Goal: Information Seeking & Learning: Learn about a topic

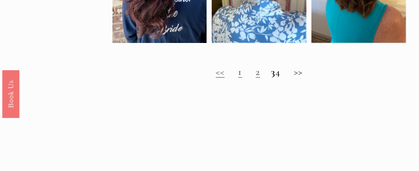
scroll to position [595, 0]
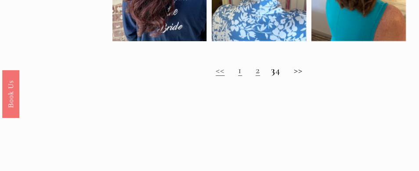
click at [303, 77] on h2 "<< 1 2 3 4 >>" at bounding box center [260, 71] width 295 height 12
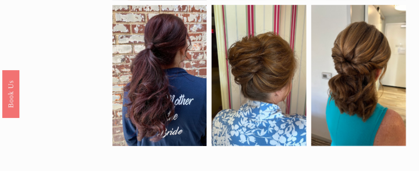
scroll to position [562, 0]
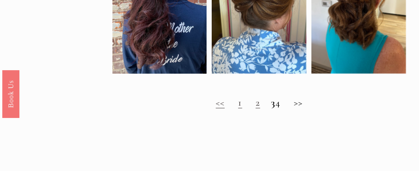
click at [271, 109] on strong "3" at bounding box center [273, 103] width 4 height 12
click at [310, 109] on h2 "<< 1 2 3 4 >>" at bounding box center [260, 103] width 295 height 12
click at [302, 108] on h2 "<< 1 2 3 4 >>" at bounding box center [260, 103] width 295 height 12
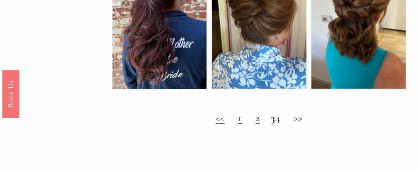
scroll to position [558, 0]
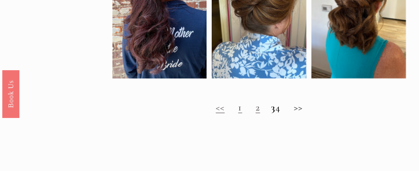
click at [303, 114] on h2 "<< 1 2 3 4 >>" at bounding box center [260, 108] width 295 height 12
click at [255, 114] on h2 "<< 1 2 3 4 >>" at bounding box center [260, 108] width 295 height 12
click at [239, 114] on link "1" at bounding box center [241, 108] width 4 height 12
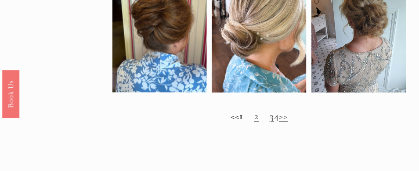
scroll to position [577, 0]
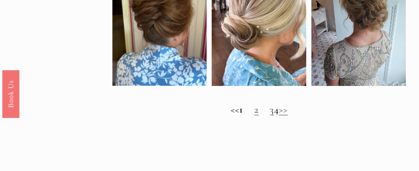
click at [288, 113] on link ">>" at bounding box center [283, 110] width 9 height 12
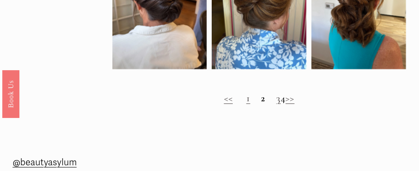
scroll to position [604, 0]
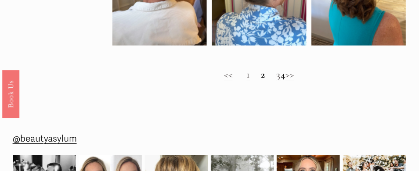
click at [295, 81] on link ">>" at bounding box center [290, 75] width 9 height 12
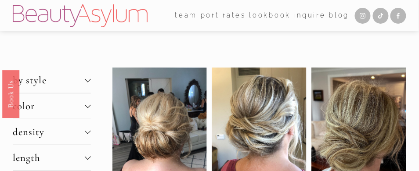
click at [33, 108] on span "color" at bounding box center [49, 106] width 72 height 12
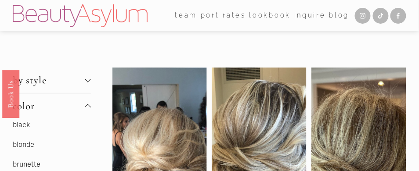
click at [26, 129] on link "black" at bounding box center [21, 125] width 17 height 9
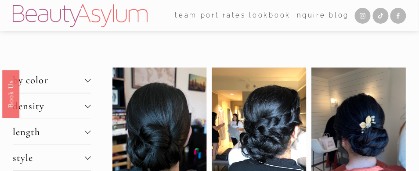
drag, startPoint x: 416, startPoint y: 31, endPoint x: 416, endPoint y: 38, distance: 7.0
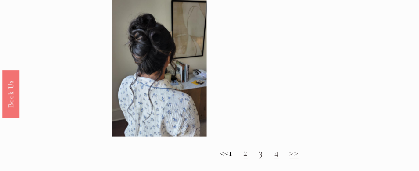
scroll to position [565, 0]
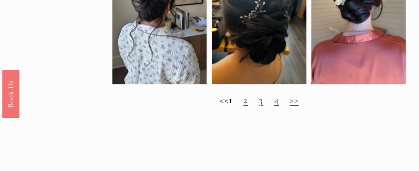
click at [299, 106] on link ">>" at bounding box center [294, 100] width 9 height 12
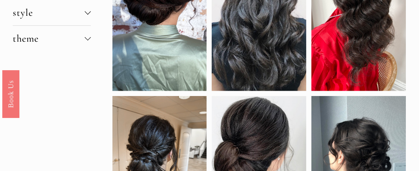
scroll to position [36, 0]
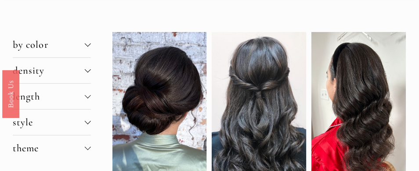
drag, startPoint x: 421, startPoint y: 22, endPoint x: 423, endPoint y: 26, distance: 4.8
click at [60, 92] on span "length" at bounding box center [49, 97] width 72 height 12
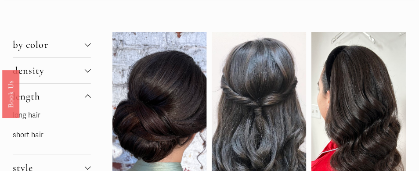
click at [60, 92] on span "length" at bounding box center [49, 97] width 72 height 12
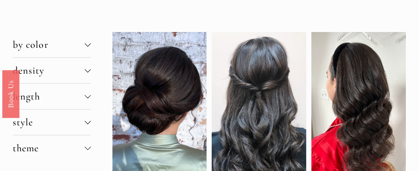
click at [88, 95] on div at bounding box center [88, 96] width 6 height 6
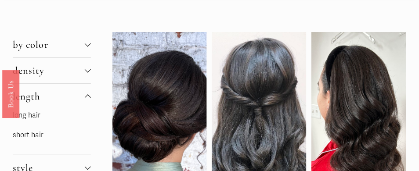
click at [44, 135] on p "short hair" at bounding box center [52, 135] width 78 height 13
click at [29, 136] on link "short hair" at bounding box center [28, 135] width 31 height 9
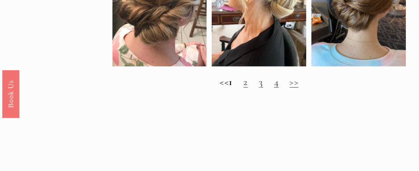
scroll to position [738, 0]
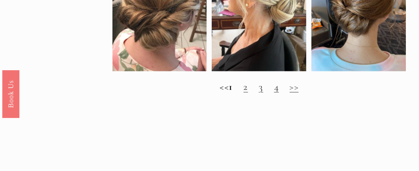
click at [295, 93] on h2 "<< 1 2 3 4 >>" at bounding box center [260, 87] width 295 height 12
click at [298, 93] on link ">>" at bounding box center [294, 87] width 9 height 12
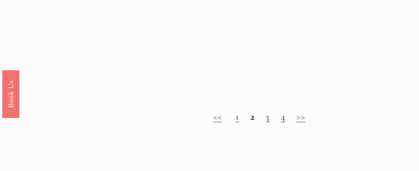
scroll to position [704, 0]
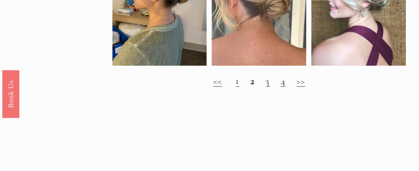
click at [314, 88] on h2 "<< 1 2 3 4 >>" at bounding box center [260, 82] width 295 height 12
click at [302, 88] on link ">>" at bounding box center [301, 81] width 9 height 12
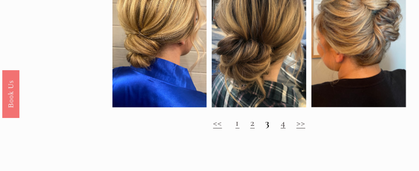
scroll to position [662, 0]
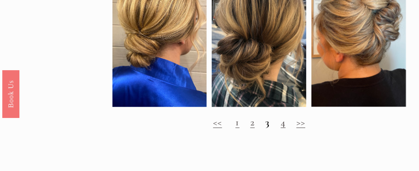
click at [298, 129] on h2 "<< 1 2 3 4 >>" at bounding box center [260, 123] width 295 height 12
click at [302, 129] on link ">>" at bounding box center [301, 123] width 9 height 12
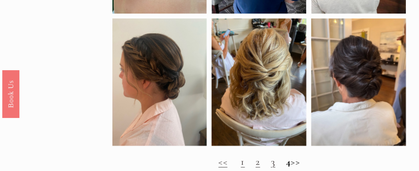
scroll to position [668, 0]
